Goal: Find specific page/section: Find specific page/section

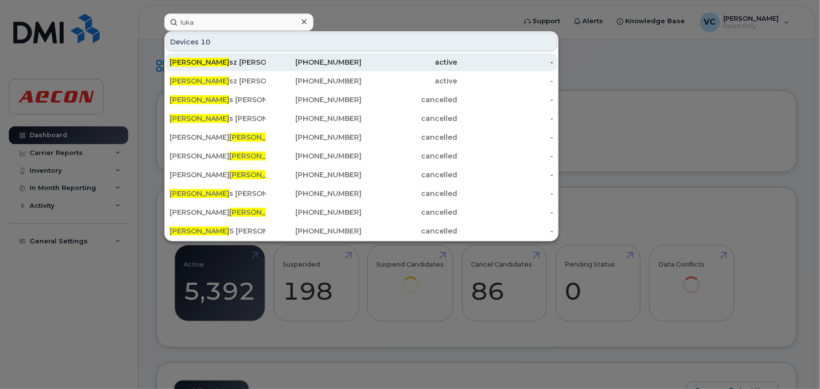
type input "luka"
click at [250, 65] on div "Luka sz Matysek" at bounding box center [218, 62] width 96 height 10
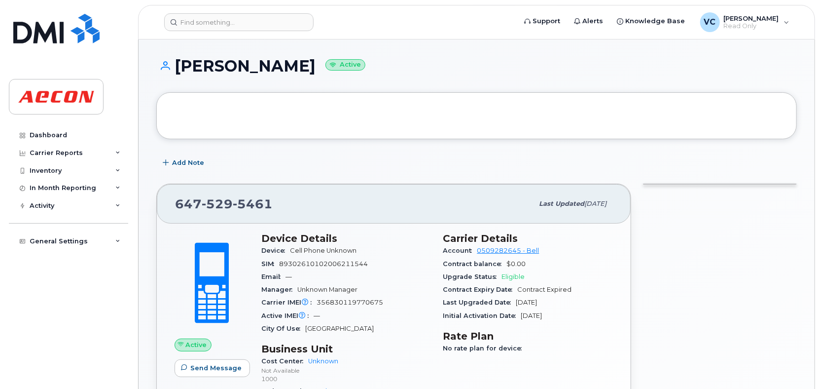
click at [198, 65] on h1 "[PERSON_NAME] Active" at bounding box center [476, 65] width 641 height 17
drag, startPoint x: 198, startPoint y: 65, endPoint x: 247, endPoint y: 65, distance: 48.8
click at [247, 65] on h1 "[PERSON_NAME] Active" at bounding box center [476, 65] width 641 height 17
copy h1 "[PERSON_NAME]"
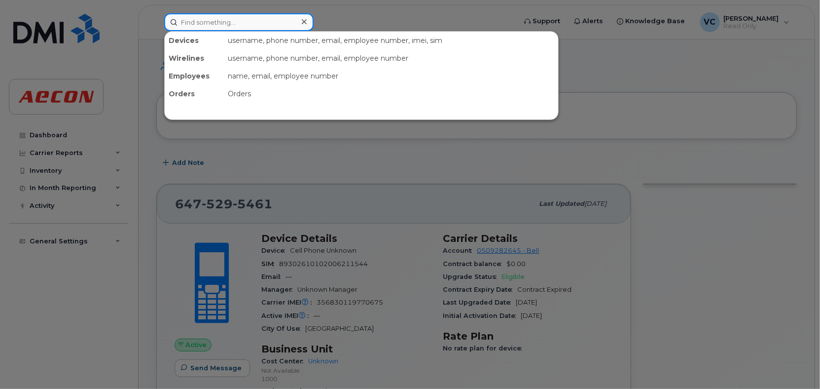
drag, startPoint x: 247, startPoint y: 65, endPoint x: 219, endPoint y: 20, distance: 53.1
click at [219, 20] on input at bounding box center [238, 22] width 149 height 18
paste input "[PERSON_NAME]"
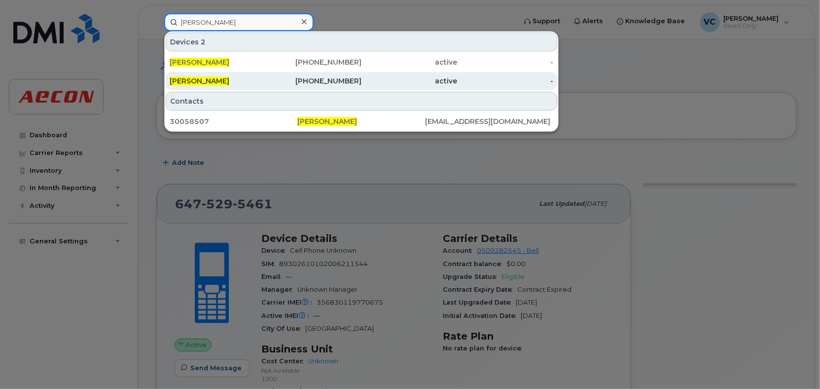
type input "[PERSON_NAME]"
click at [208, 80] on span "[PERSON_NAME]" at bounding box center [200, 80] width 60 height 9
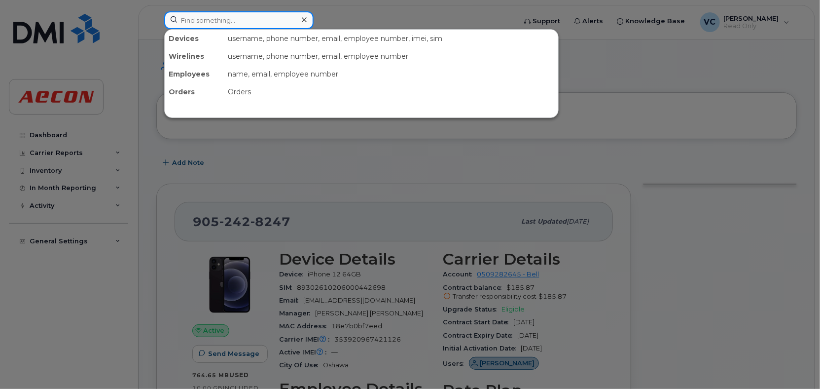
click at [218, 20] on input at bounding box center [238, 20] width 149 height 18
paste input "[PERSON_NAME]"
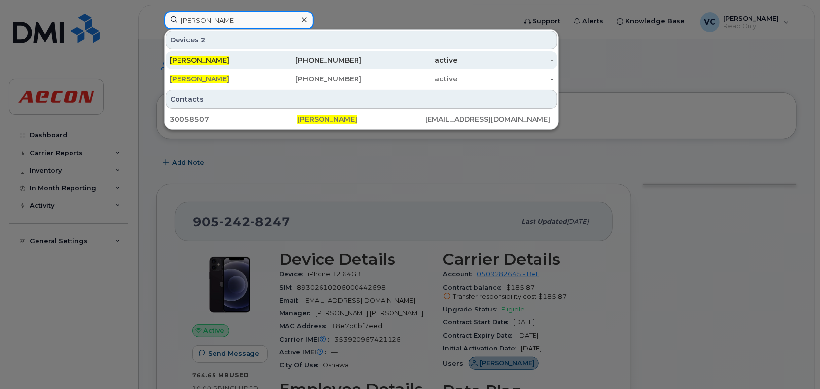
type input "[PERSON_NAME]"
click at [209, 54] on div "[PERSON_NAME]" at bounding box center [218, 60] width 96 height 18
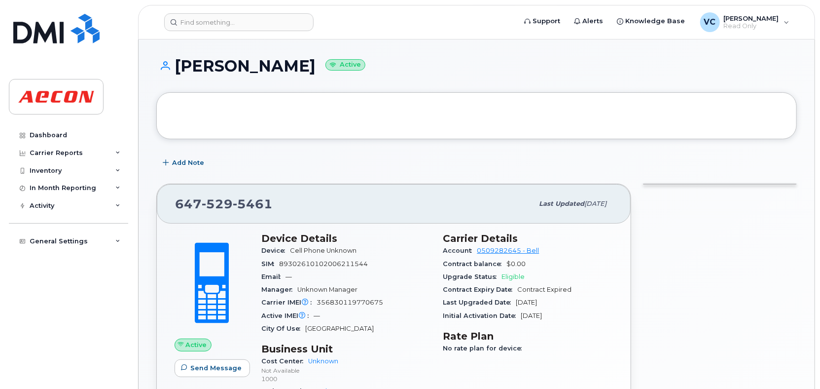
click at [285, 112] on div at bounding box center [477, 115] width 604 height 10
click at [241, 67] on h1 "Lukasz Matysek Active" at bounding box center [476, 65] width 641 height 17
click at [243, 66] on h1 "Lukasz Matysek Active" at bounding box center [476, 65] width 641 height 17
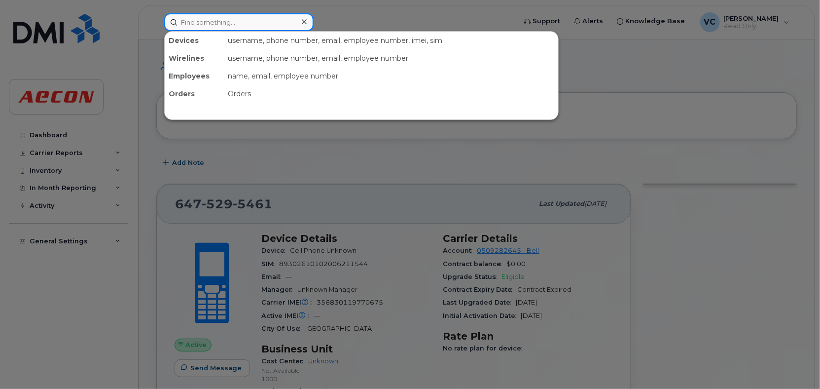
click at [224, 27] on input at bounding box center [238, 22] width 149 height 18
paste input "[PERSON_NAME]"
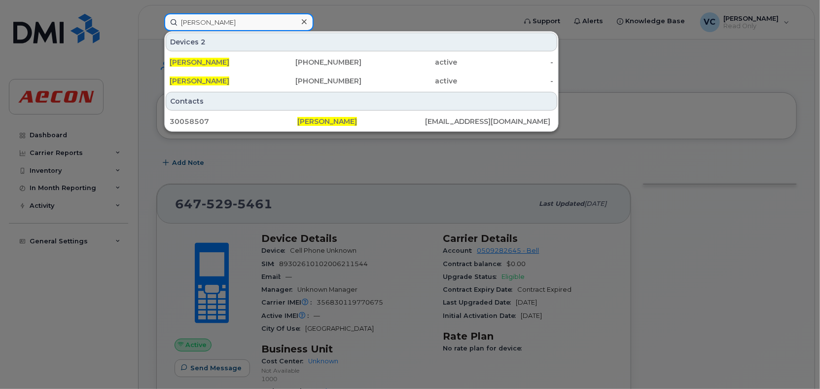
type input "[PERSON_NAME]"
click at [322, 144] on div at bounding box center [410, 194] width 820 height 389
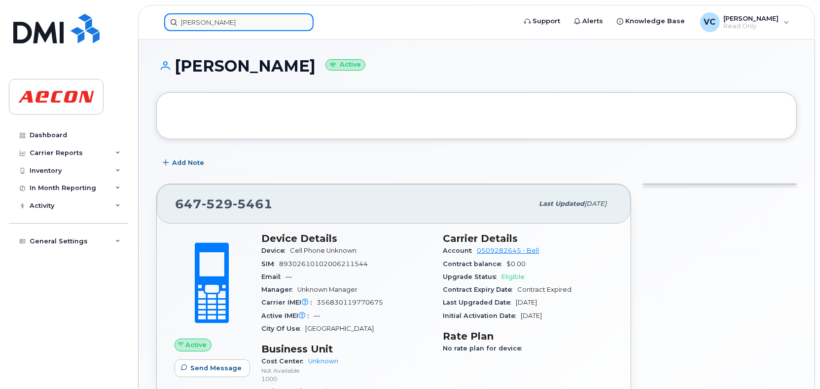
click at [190, 25] on input "[PERSON_NAME]" at bounding box center [238, 22] width 149 height 18
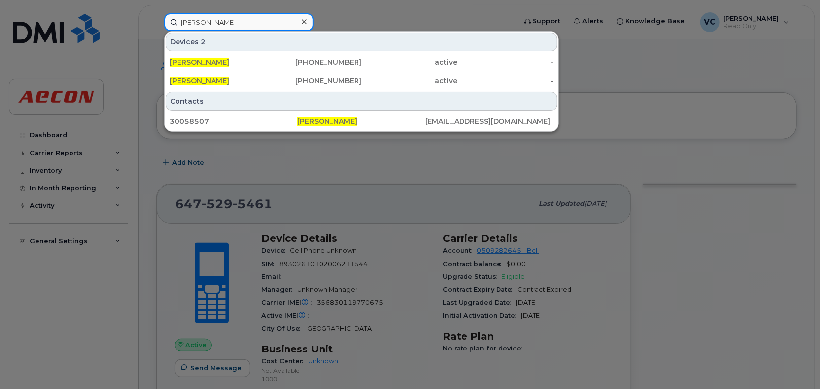
click at [257, 21] on input "[PERSON_NAME]" at bounding box center [238, 22] width 149 height 18
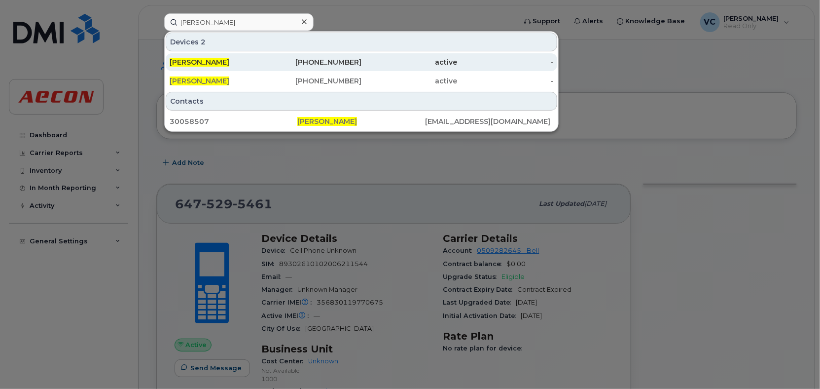
click at [237, 62] on div "[PERSON_NAME]" at bounding box center [218, 62] width 96 height 10
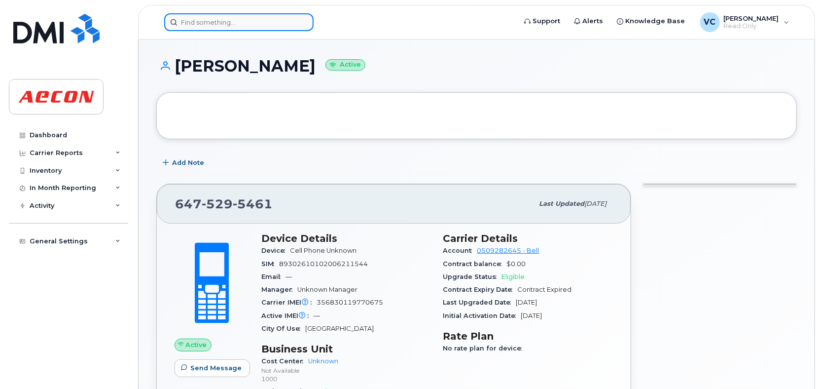
click at [229, 23] on input at bounding box center [238, 22] width 149 height 18
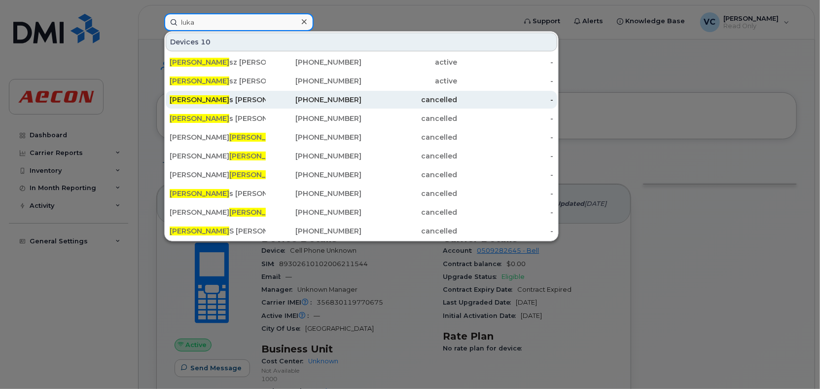
type input "luka"
click at [218, 86] on div "Luka sz Matysek" at bounding box center [218, 81] width 96 height 18
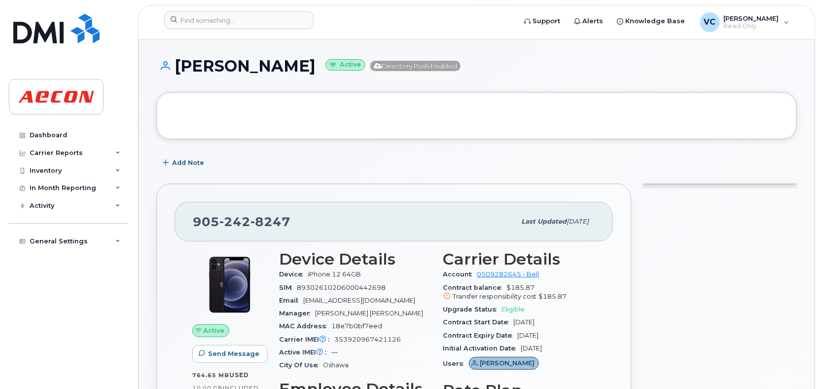
click at [204, 67] on h1 "[PERSON_NAME] Active Directory Push Enabled" at bounding box center [476, 65] width 641 height 17
drag, startPoint x: 204, startPoint y: 67, endPoint x: 261, endPoint y: 66, distance: 57.2
click at [261, 66] on h1 "Lukasz Matysek Active Directory Push Enabled" at bounding box center [476, 65] width 641 height 17
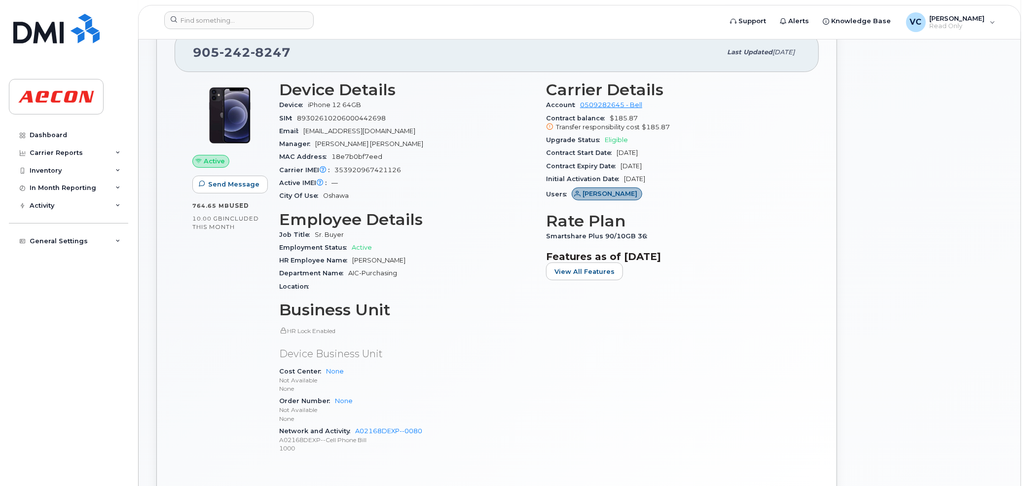
scroll to position [166, 0]
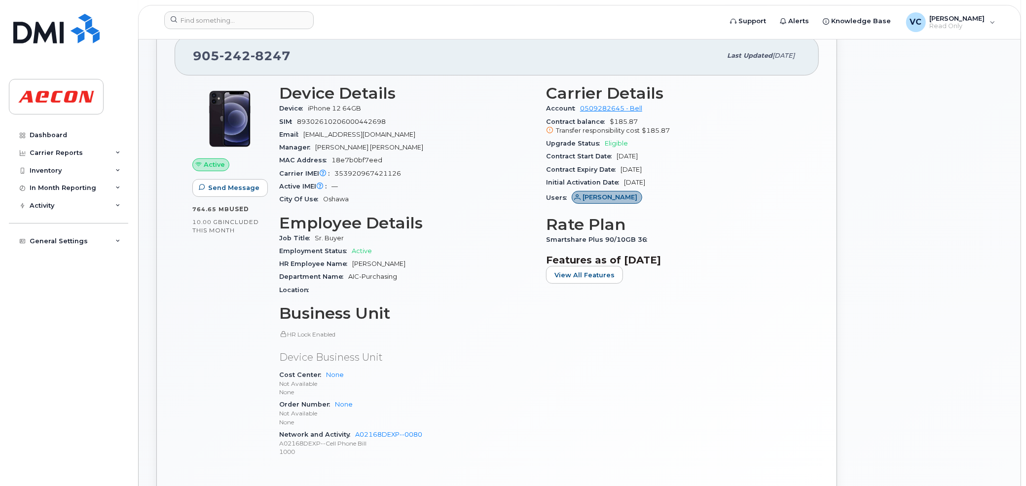
click at [202, 340] on div "Active Send Message 764.65 MB  used 10.00 GB  included this month" at bounding box center [229, 274] width 87 height 393
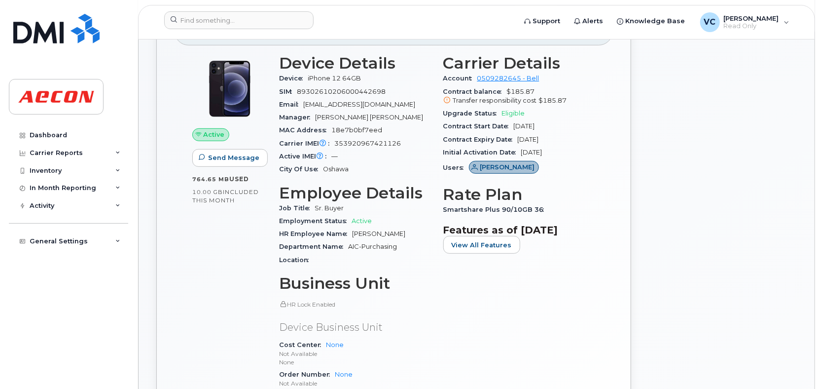
scroll to position [197, 0]
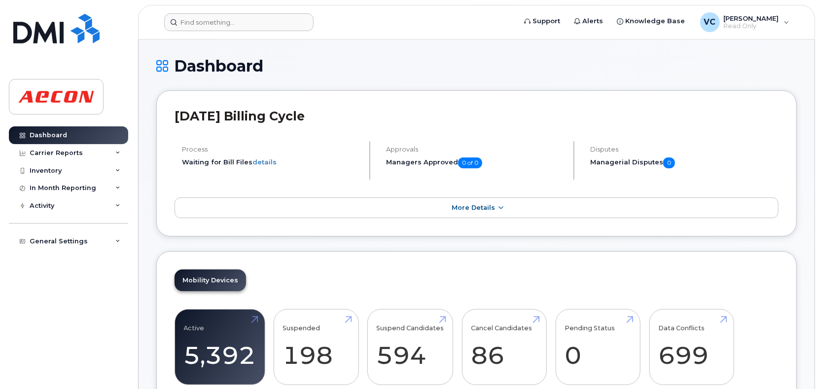
drag, startPoint x: 214, startPoint y: 32, endPoint x: 222, endPoint y: 28, distance: 9.1
click at [218, 30] on header "Support Alerts Knowledge Base VC Valderi Cordeiro Read Only English Français Ad…" at bounding box center [476, 22] width 677 height 35
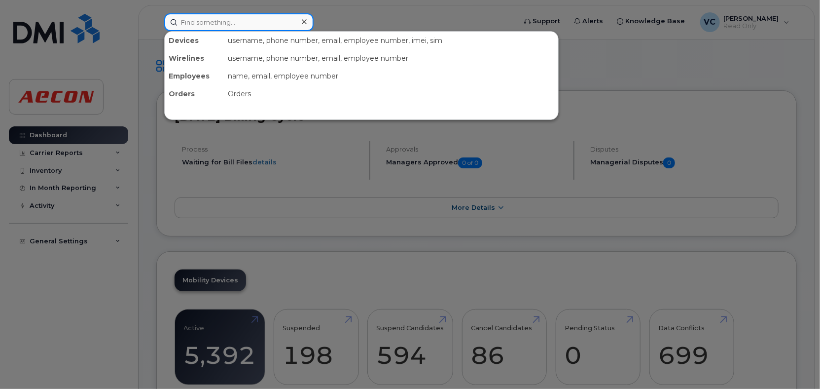
click at [223, 27] on input at bounding box center [238, 22] width 149 height 18
drag, startPoint x: 245, startPoint y: 22, endPoint x: 251, endPoint y: 21, distance: 7.0
click at [245, 21] on input at bounding box center [238, 22] width 149 height 18
click at [271, 20] on input at bounding box center [238, 22] width 149 height 18
paste input "REQ949768"
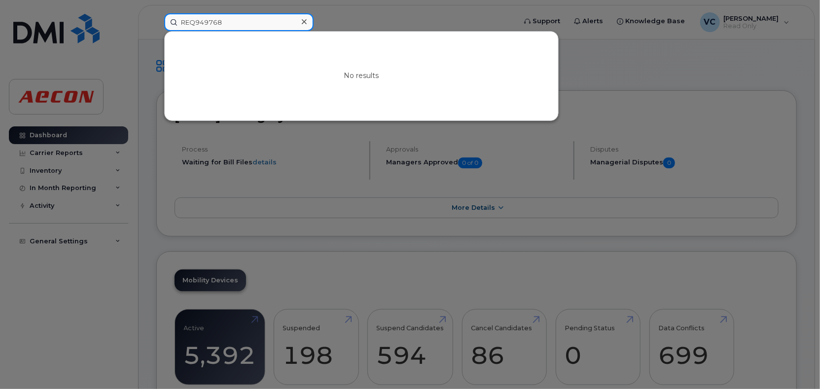
drag, startPoint x: 259, startPoint y: 20, endPoint x: 165, endPoint y: 13, distance: 94.4
click at [165, 13] on div "REQ949768" at bounding box center [238, 22] width 149 height 18
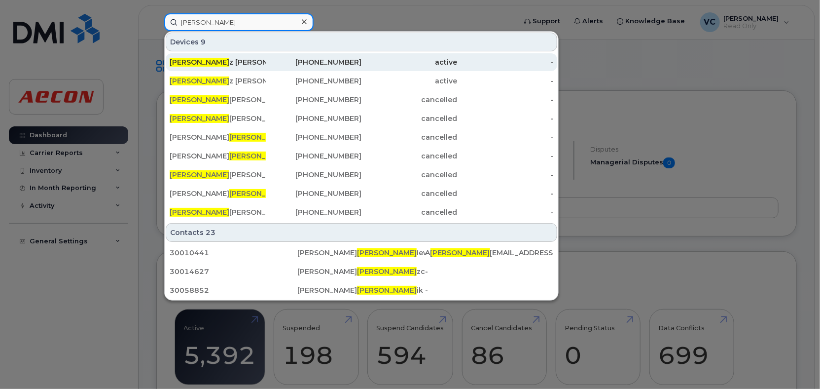
type input "lukas"
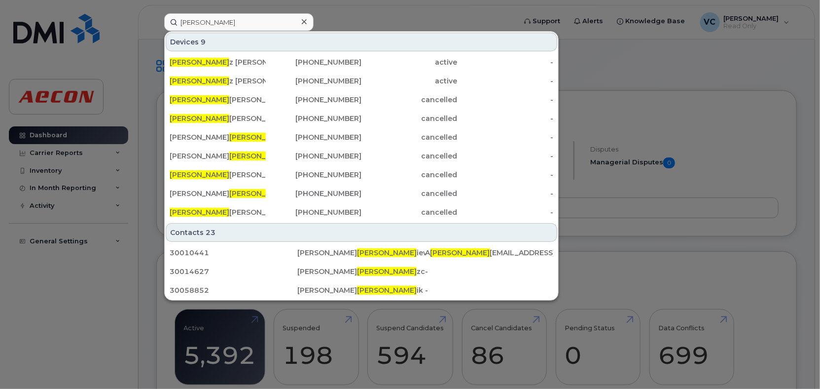
drag, startPoint x: 225, startPoint y: 67, endPoint x: 394, endPoint y: 1, distance: 180.3
click at [225, 67] on div "Lukas z Matysek" at bounding box center [218, 62] width 96 height 10
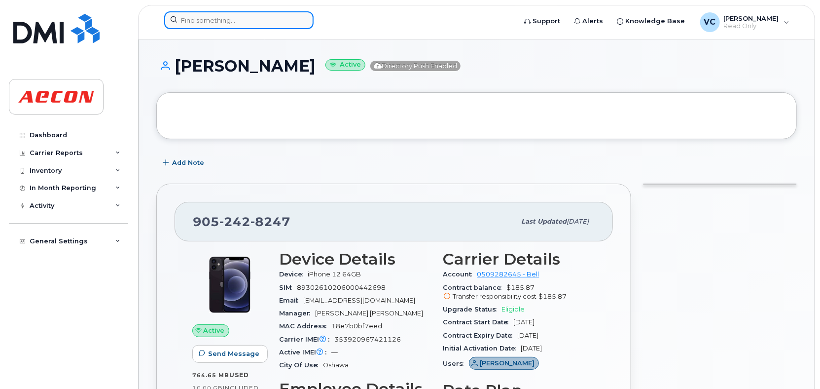
click at [204, 19] on input at bounding box center [238, 20] width 149 height 18
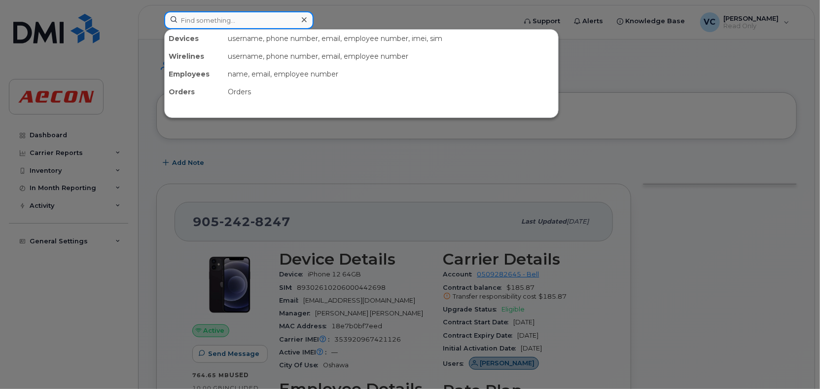
type input "l"
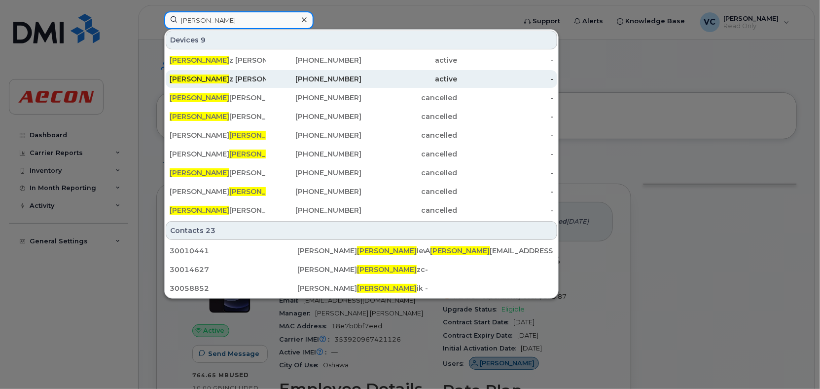
type input "lukas"
click at [268, 74] on div "647-529-5461" at bounding box center [314, 79] width 96 height 10
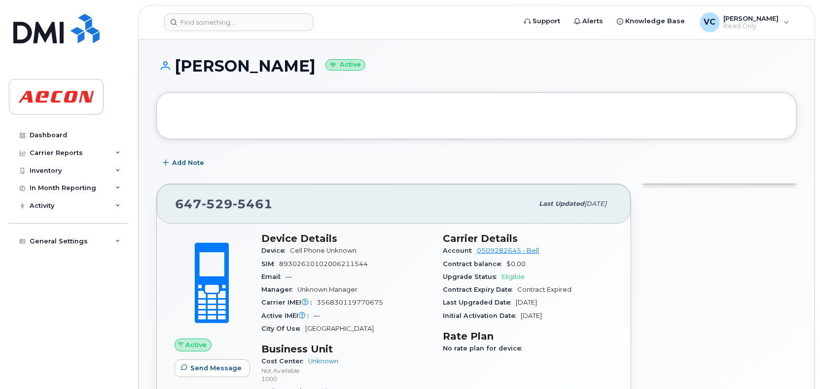
click at [346, 121] on div at bounding box center [476, 115] width 641 height 47
